Goal: Task Accomplishment & Management: Use online tool/utility

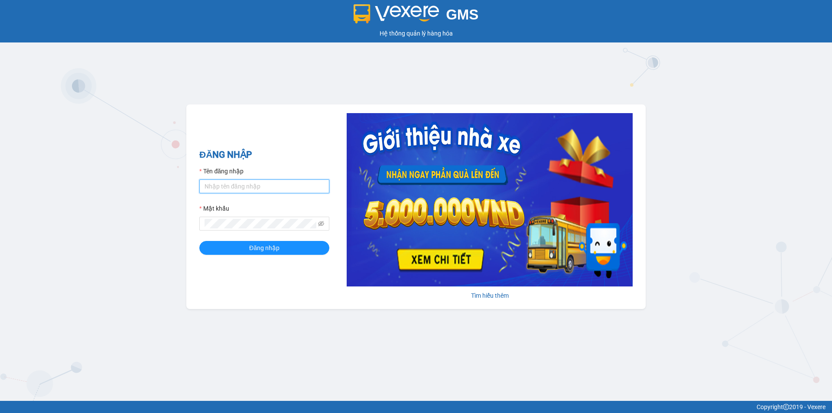
click at [260, 188] on input "Tên đăng nhập" at bounding box center [264, 186] width 130 height 14
type input "hoangdinhlieu.apq"
click at [322, 222] on icon "eye-invisible" at bounding box center [321, 223] width 6 height 5
click at [270, 247] on span "Đăng nhập" at bounding box center [264, 248] width 30 height 10
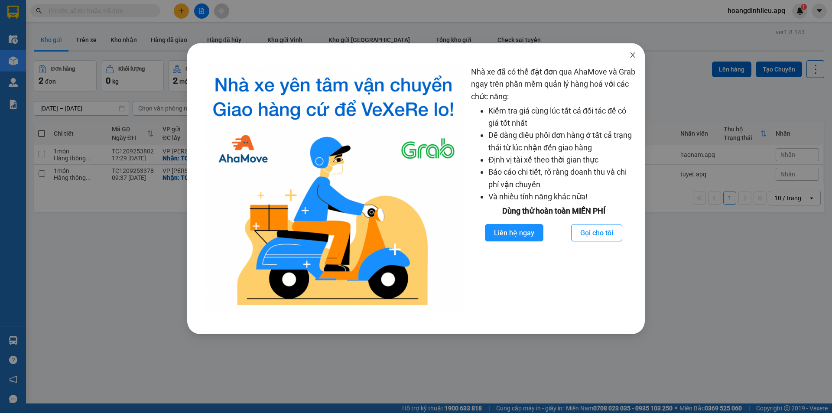
click at [633, 57] on icon "close" at bounding box center [632, 55] width 7 height 7
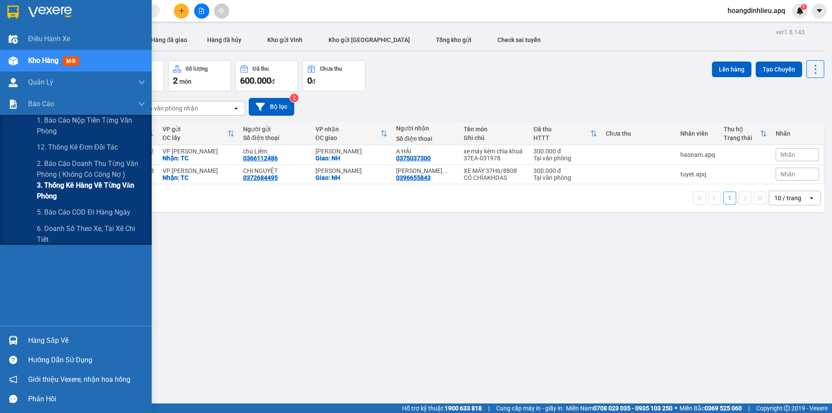
click at [45, 193] on span "3. Thống kê hàng về từng văn phòng" at bounding box center [91, 191] width 108 height 22
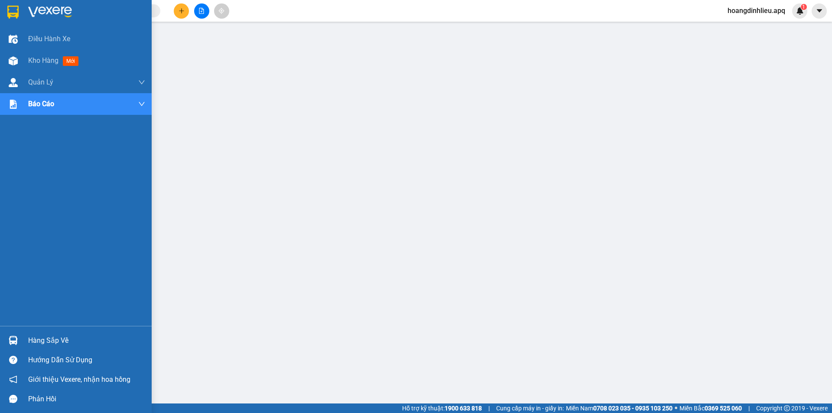
click at [55, 340] on div "Hàng sắp về" at bounding box center [86, 340] width 117 height 13
